Goal: Task Accomplishment & Management: Manage account settings

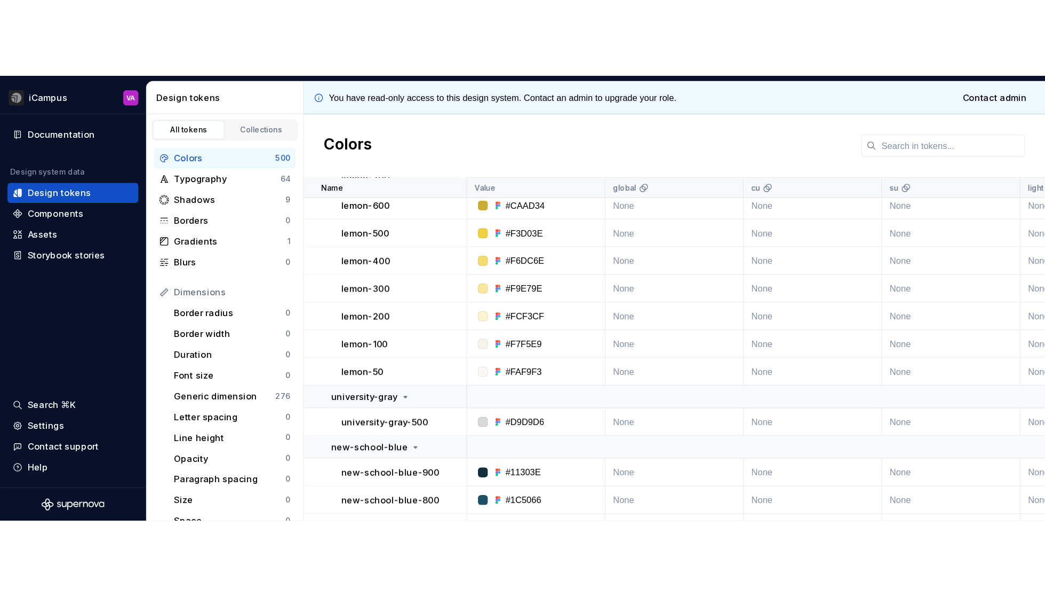
scroll to position [5174, 0]
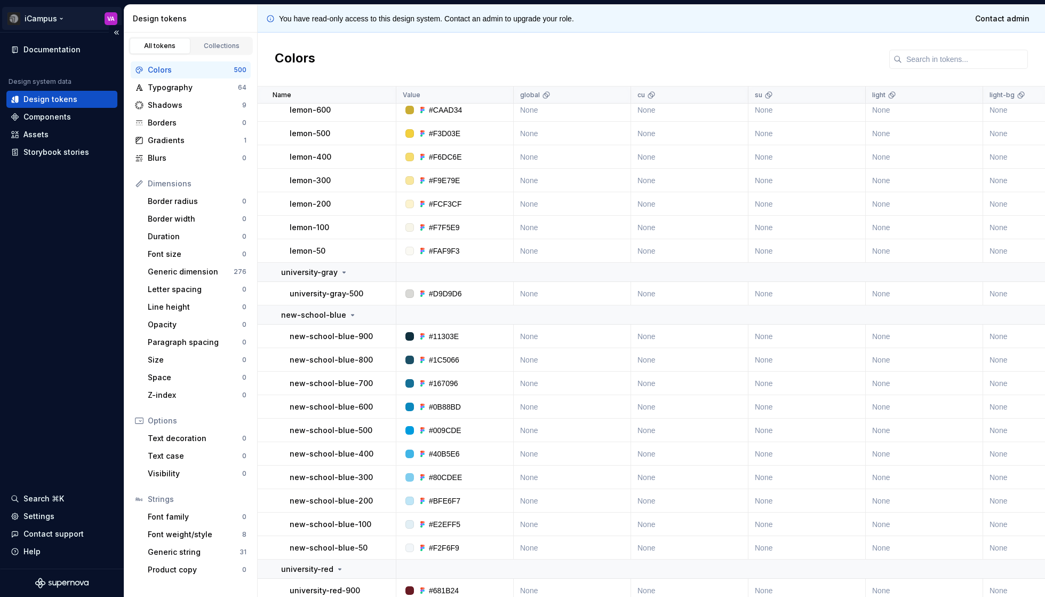
click at [57, 17] on html "iCampus VA Documentation Design system data Design tokens Components Assets Sto…" at bounding box center [522, 298] width 1045 height 597
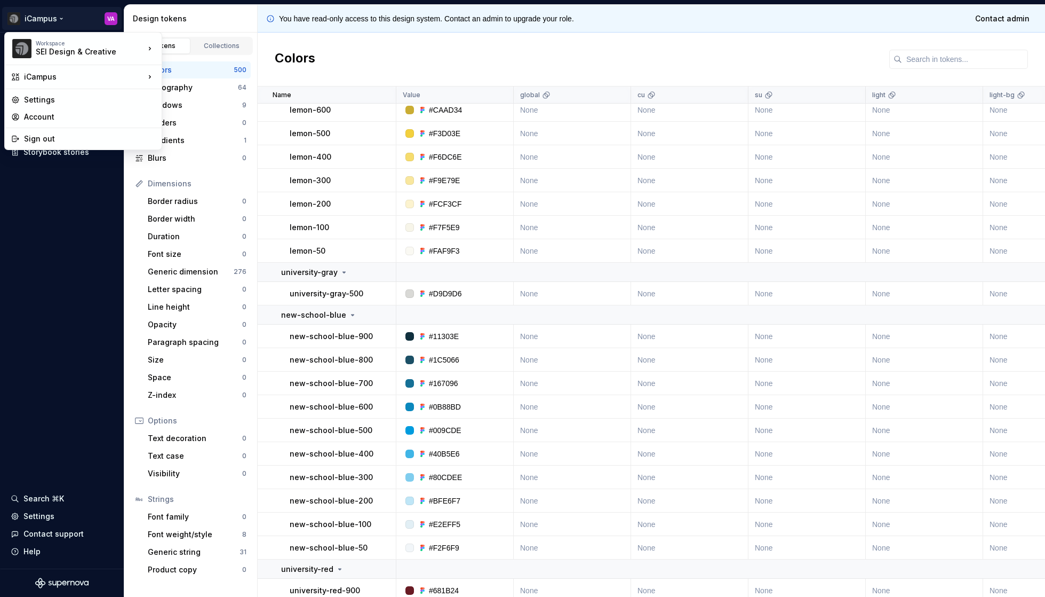
click at [47, 315] on html "iCampus VA Documentation Design system data Design tokens Components Assets Sto…" at bounding box center [522, 298] width 1045 height 597
click at [82, 24] on html "iCampus VA Documentation Design system data Design tokens Components Assets Sto…" at bounding box center [522, 298] width 1045 height 597
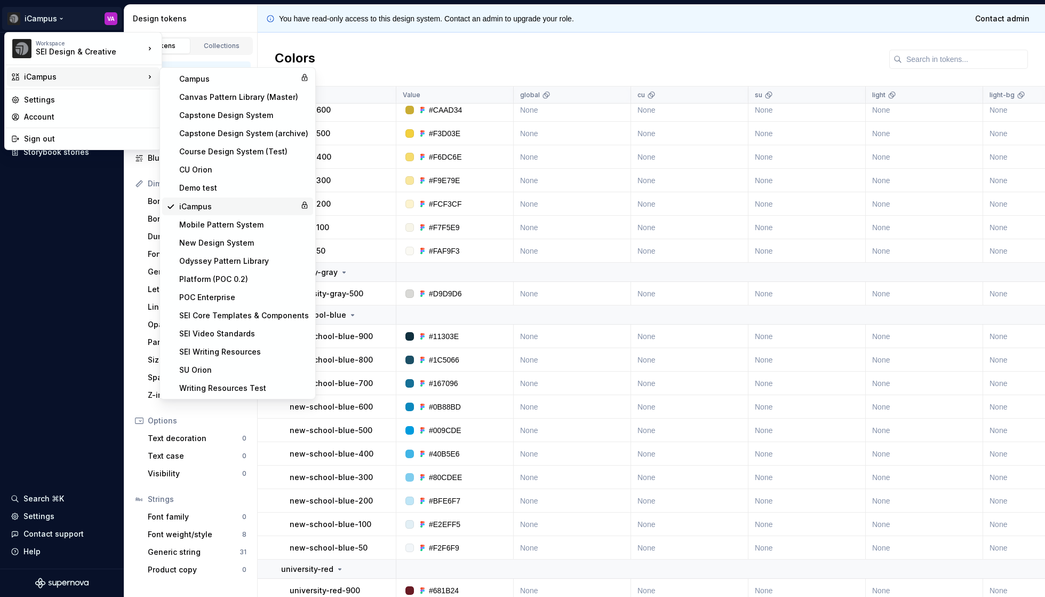
click at [302, 204] on icon at bounding box center [304, 205] width 5 height 6
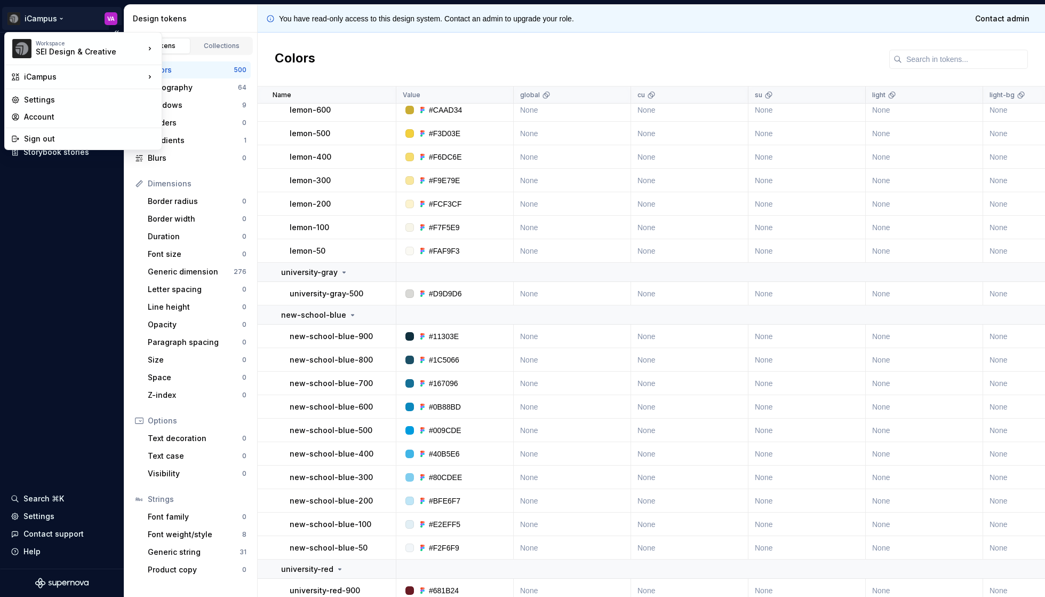
click at [102, 20] on html "iCampus VA Documentation Design system data Design tokens Components Assets Sto…" at bounding box center [522, 298] width 1045 height 597
click at [43, 93] on div "Settings" at bounding box center [83, 99] width 153 height 17
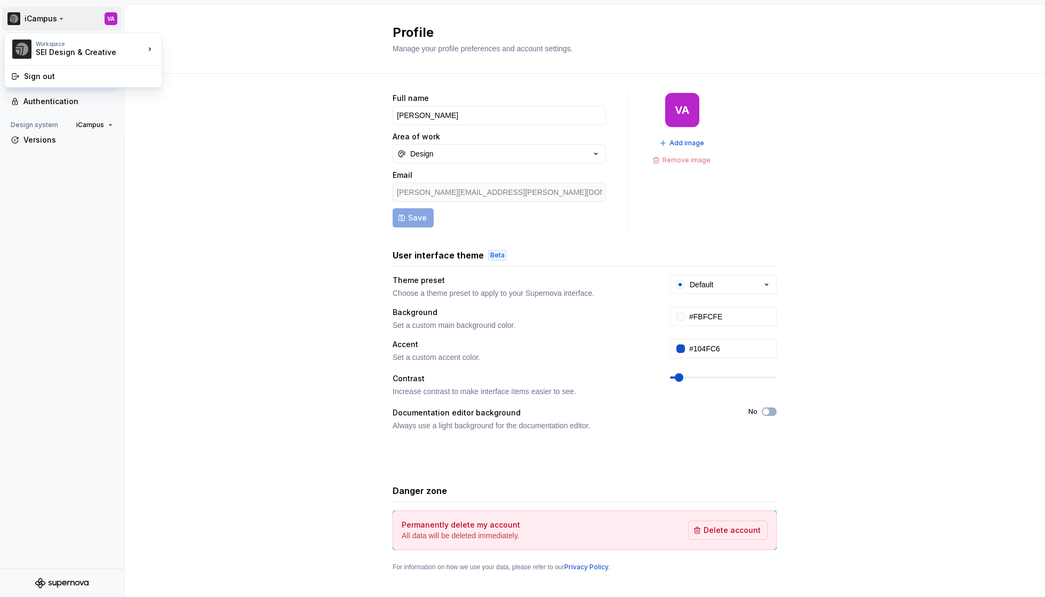
click at [36, 17] on html "iCampus VA Back Account Profile Authentication Design system iCampus Versions P…" at bounding box center [522, 298] width 1045 height 597
click at [82, 291] on html "iCampus VA Back Account Profile Authentication Design system iCampus Versions P…" at bounding box center [522, 298] width 1045 height 597
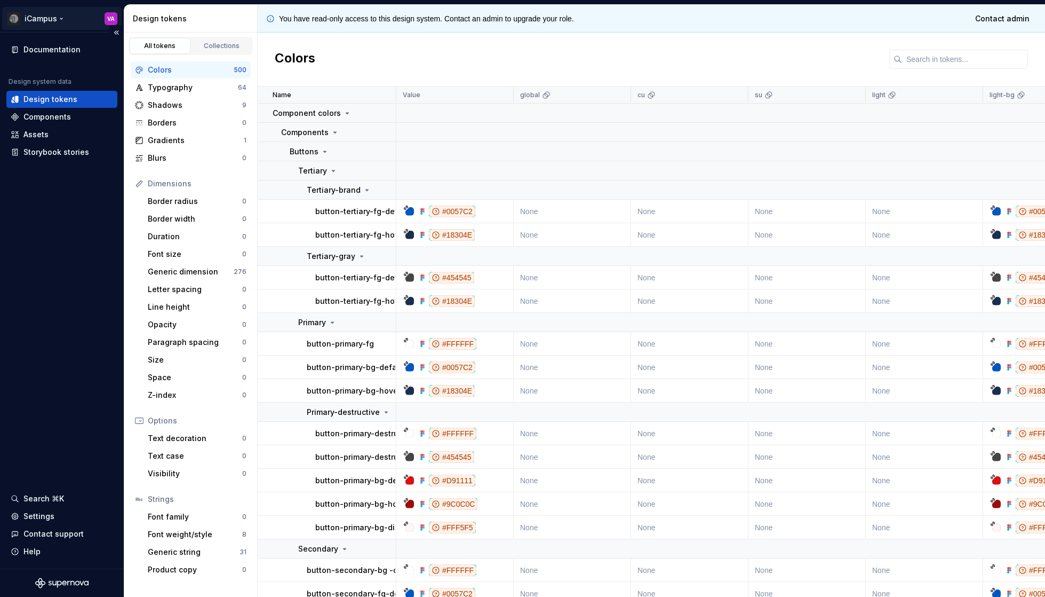
click at [65, 20] on html "iCampus VA Documentation Design system data Design tokens Components Assets Sto…" at bounding box center [522, 298] width 1045 height 597
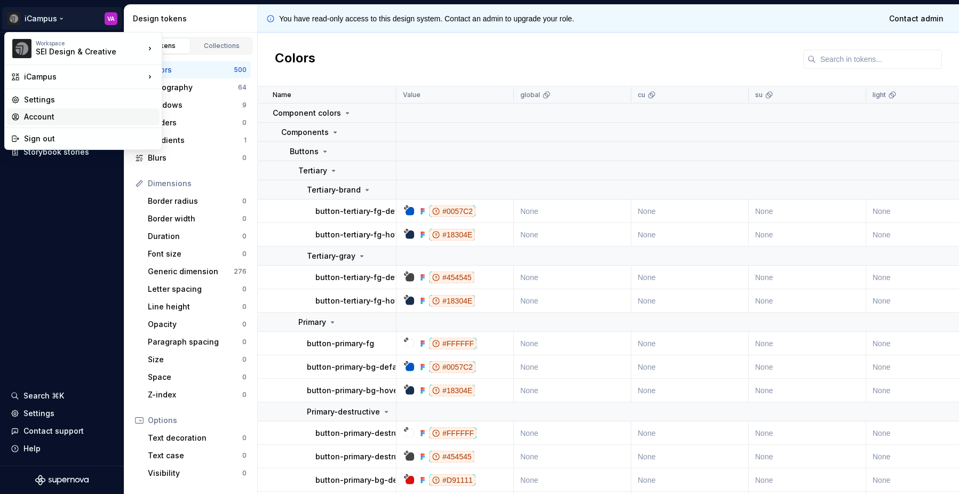
click at [33, 117] on div "Account" at bounding box center [89, 117] width 131 height 11
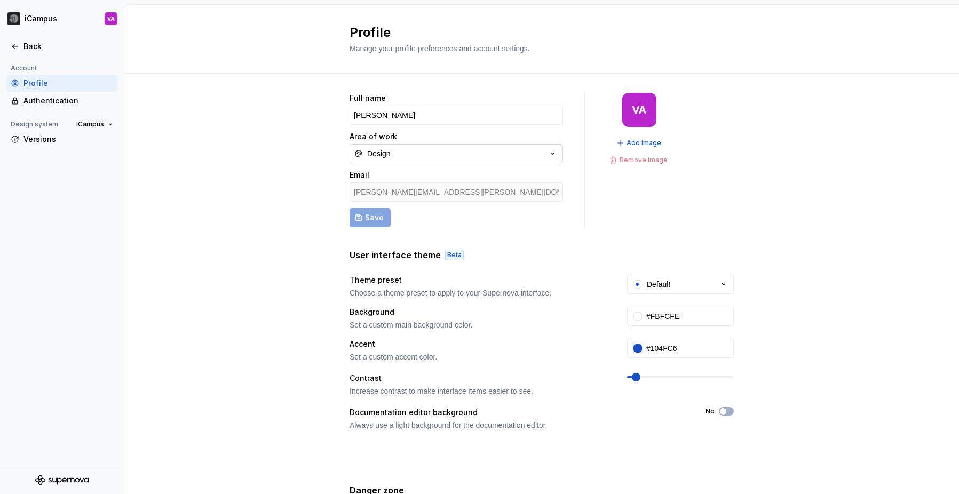
click at [502, 157] on button "Design" at bounding box center [455, 153] width 213 height 19
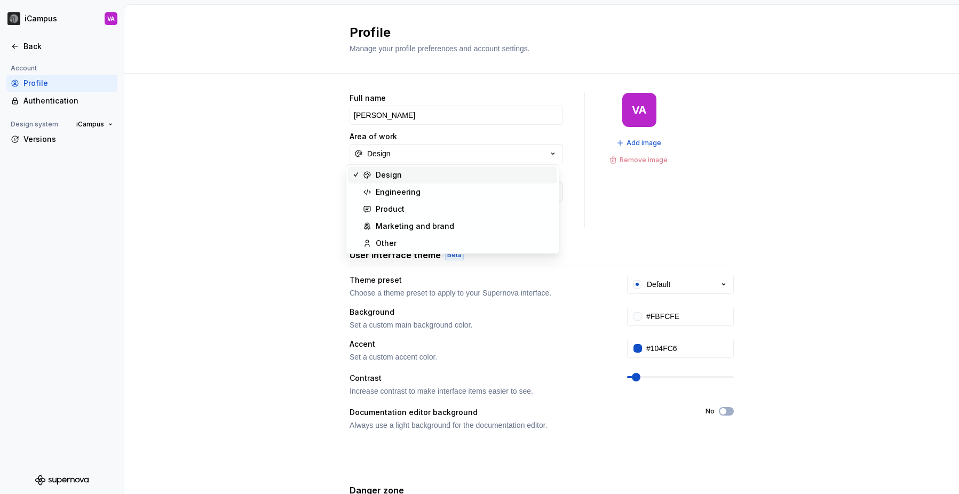
click at [808, 225] on div "Full name [PERSON_NAME] Area of work Design Email [PERSON_NAME][EMAIL_ADDRESS][…" at bounding box center [541, 343] width 834 height 538
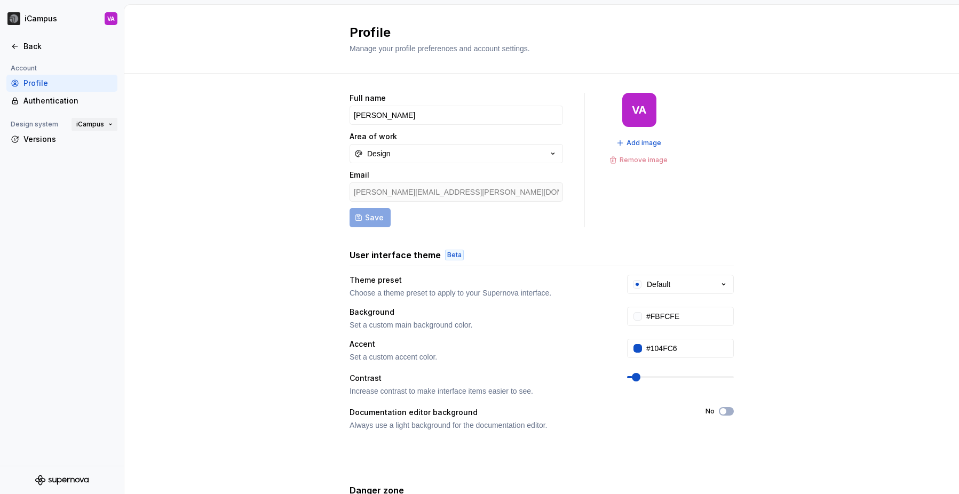
click at [91, 122] on span "iCampus" at bounding box center [90, 124] width 28 height 9
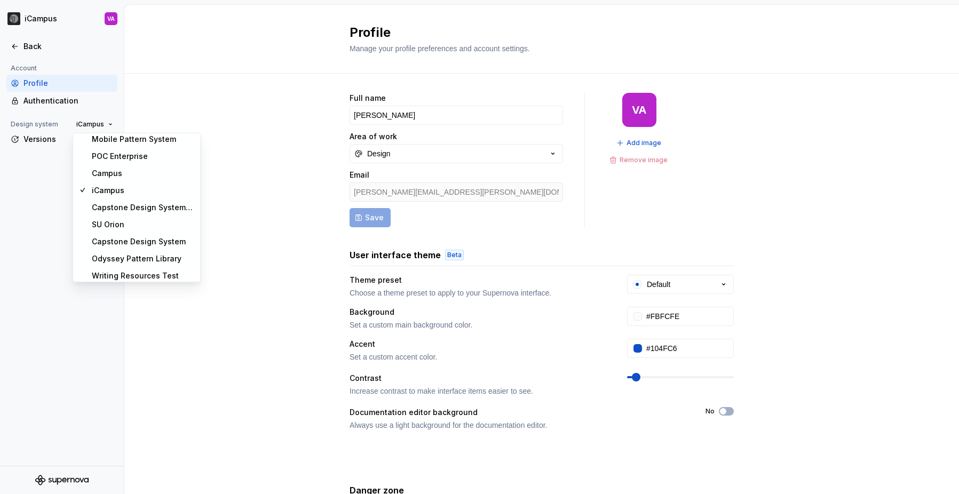
scroll to position [162, 0]
click at [139, 165] on div "Campus" at bounding box center [143, 169] width 102 height 11
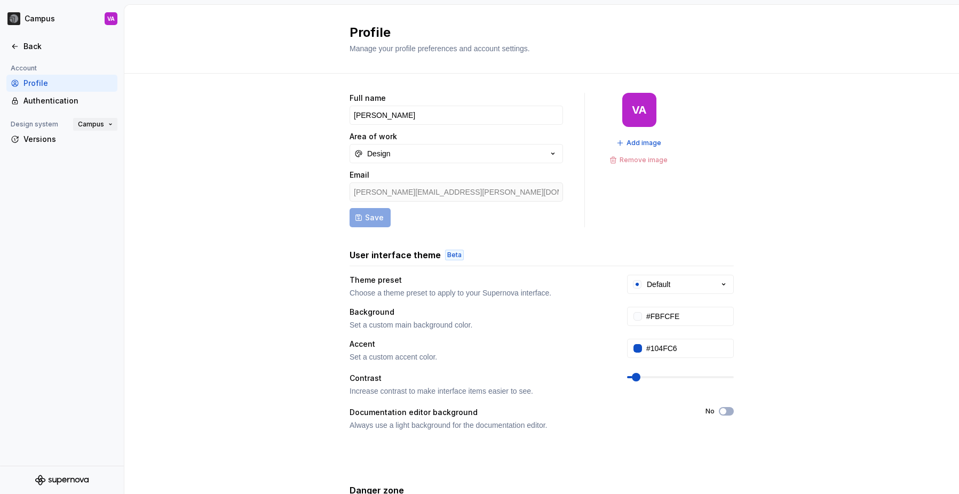
click at [102, 125] on span "Campus" at bounding box center [91, 124] width 26 height 9
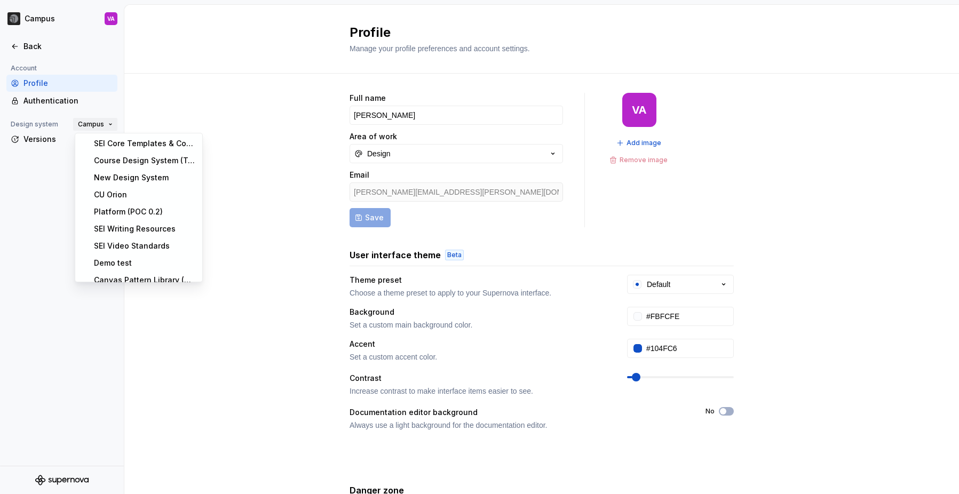
scroll to position [124, 0]
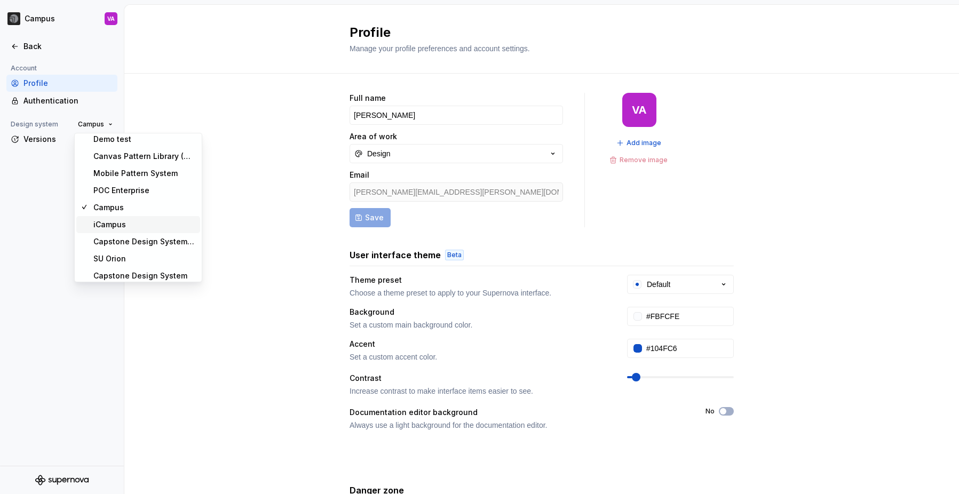
click at [118, 219] on div "iCampus" at bounding box center [109, 224] width 33 height 11
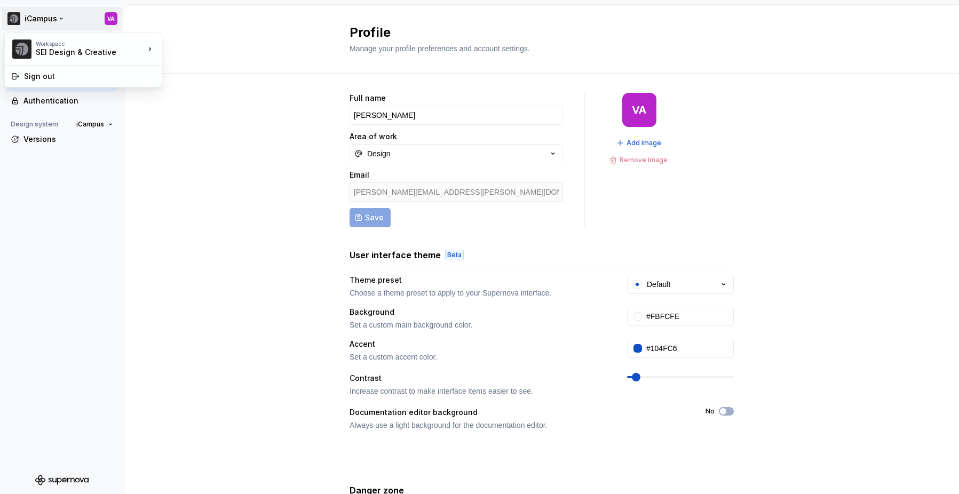
click at [24, 15] on html "iCampus VA Back Account Profile Authentication Design system iCampus Versions P…" at bounding box center [479, 247] width 959 height 494
click at [106, 204] on html "iCampus VA Back Account Profile Authentication Design system iCampus Versions P…" at bounding box center [479, 247] width 959 height 494
click at [30, 86] on div "Profile" at bounding box center [68, 83] width 90 height 11
click at [33, 51] on div "Back" at bounding box center [68, 46] width 90 height 11
